Goal: Check status

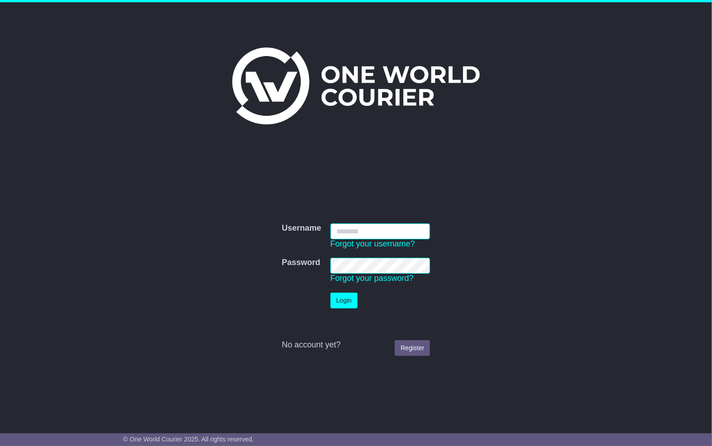
type input "**********"
click at [336, 302] on button "Login" at bounding box center [344, 301] width 27 height 16
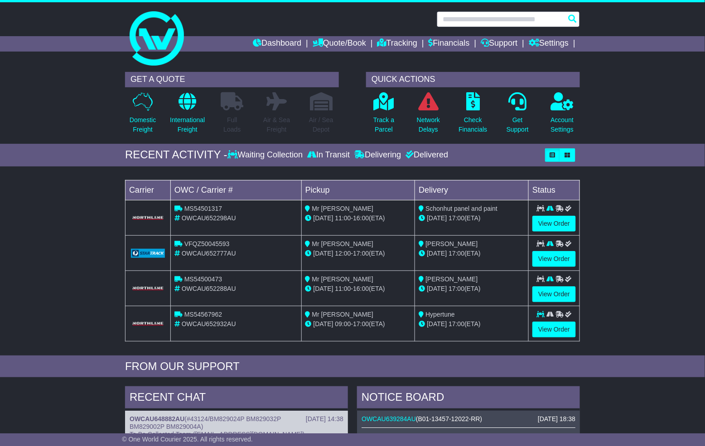
click at [492, 20] on input "text" at bounding box center [507, 19] width 143 height 16
paste input "**********"
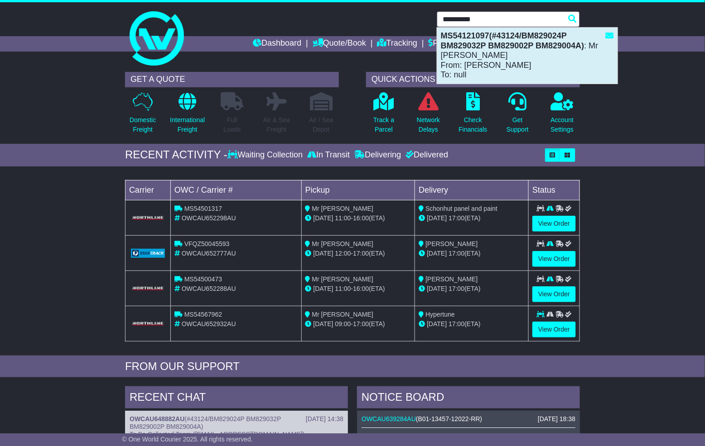
click at [510, 43] on strong "MS54121097(#43124/BM829024P BM829032P BM829002P BM829004A)" at bounding box center [513, 40] width 144 height 19
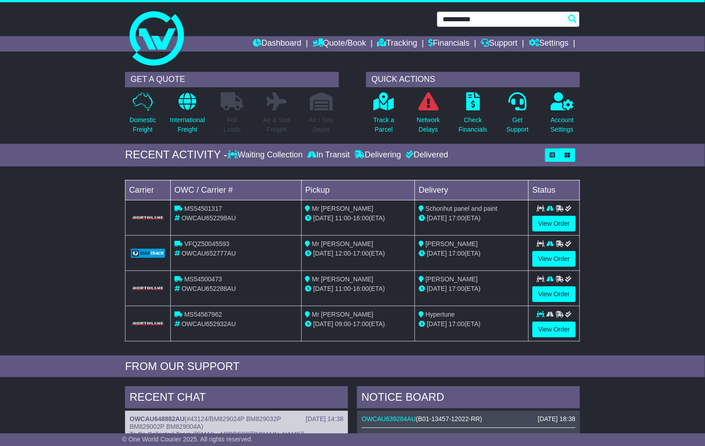
type input "**********"
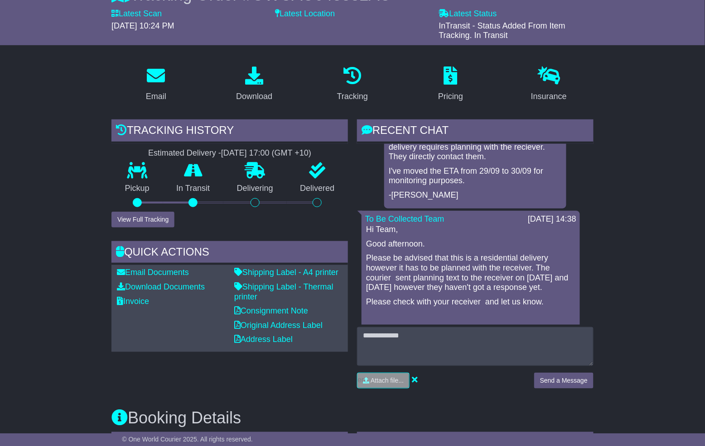
scroll to position [201, 0]
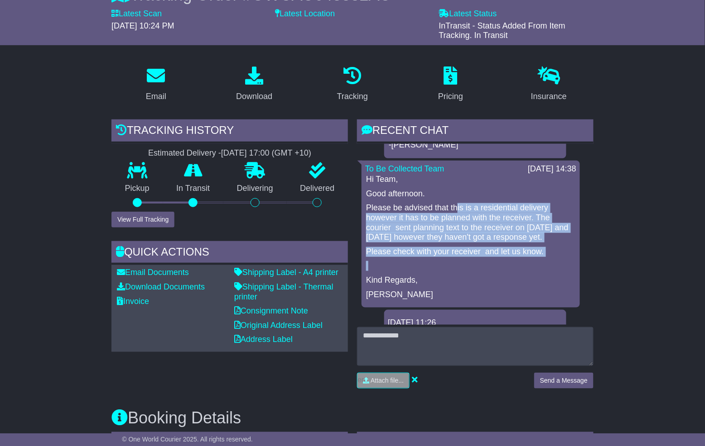
drag, startPoint x: 456, startPoint y: 207, endPoint x: 476, endPoint y: 265, distance: 62.0
click at [476, 265] on div "Hi Team, Good afternoon. Please be advised that this is a residential delivery …" at bounding box center [470, 237] width 211 height 125
click at [474, 271] on p at bounding box center [470, 266] width 209 height 10
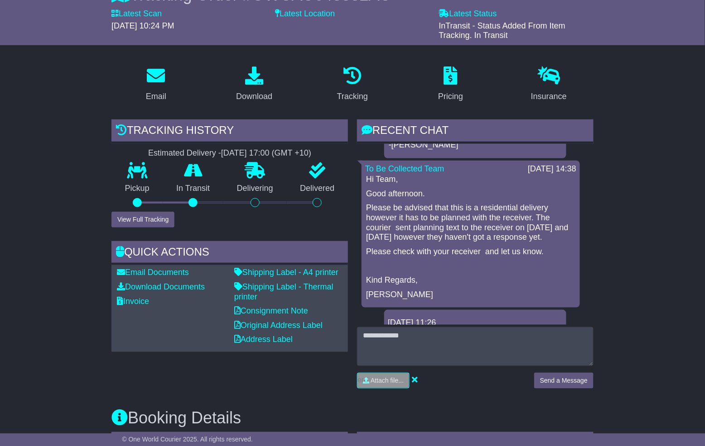
drag, startPoint x: 517, startPoint y: 237, endPoint x: 519, endPoint y: 251, distance: 14.2
click at [519, 251] on div "Hi Team, Good afternoon. Please be advised that this is a residential delivery …" at bounding box center [470, 237] width 211 height 125
click at [515, 271] on p at bounding box center [470, 266] width 209 height 10
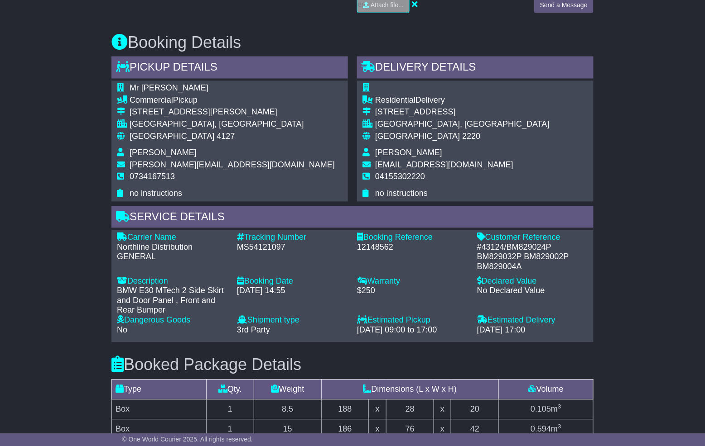
scroll to position [452, 0]
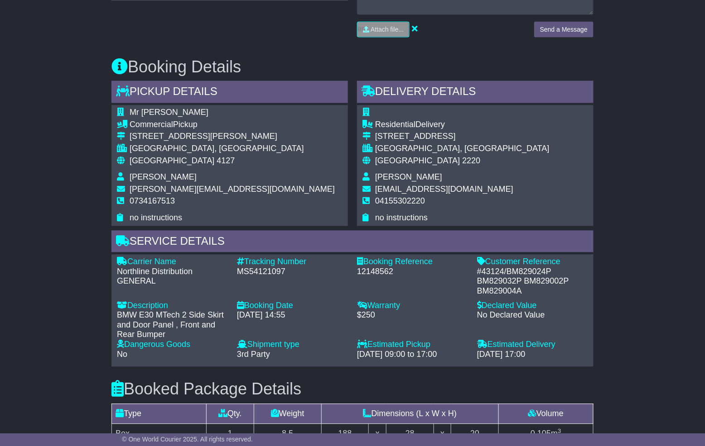
click at [277, 270] on div "MS54121097" at bounding box center [292, 273] width 111 height 10
copy div "MS54121097"
